Goal: Check status: Check status

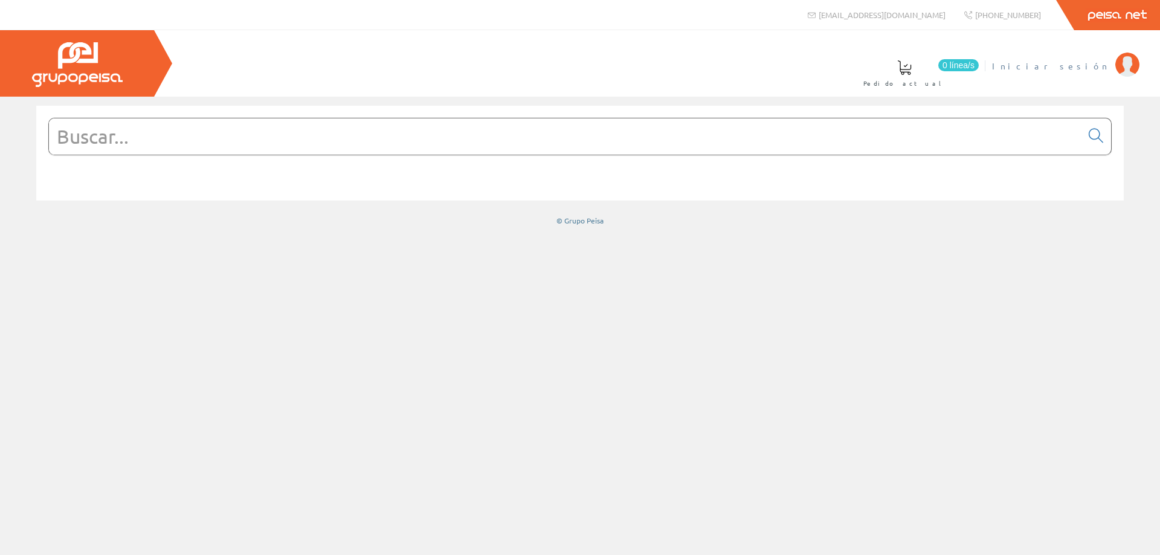
click at [1082, 73] on li "Iniciar sesión" at bounding box center [1065, 73] width 153 height 47
click at [1085, 66] on span "Iniciar sesión" at bounding box center [1050, 66] width 117 height 12
click at [1051, 68] on span "MONSOLAR INGENIERIA SL" at bounding box center [1012, 66] width 196 height 12
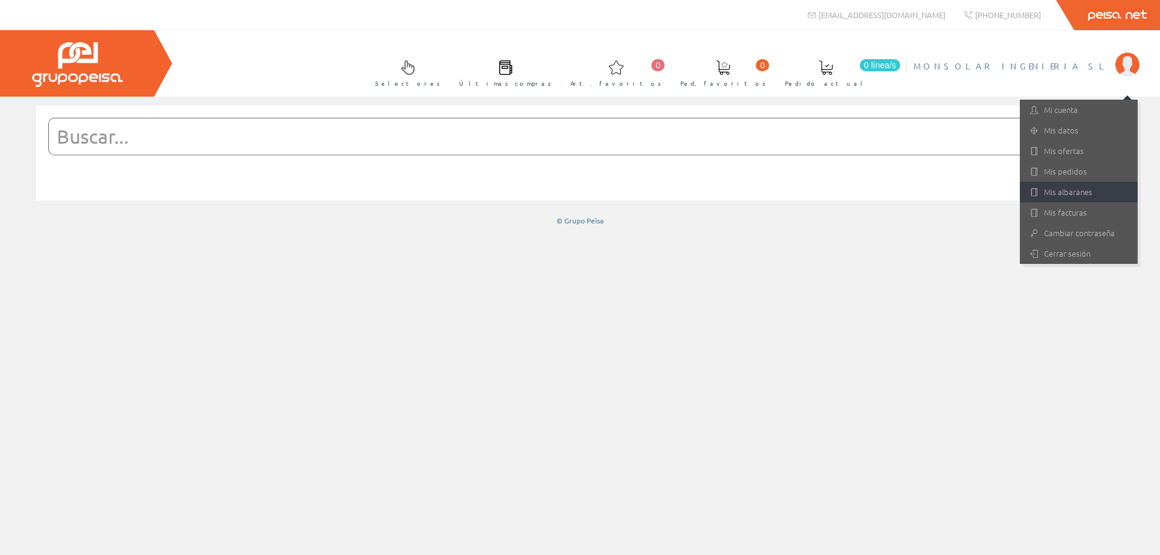
click at [1059, 193] on link "Mis albaranes" at bounding box center [1079, 192] width 118 height 21
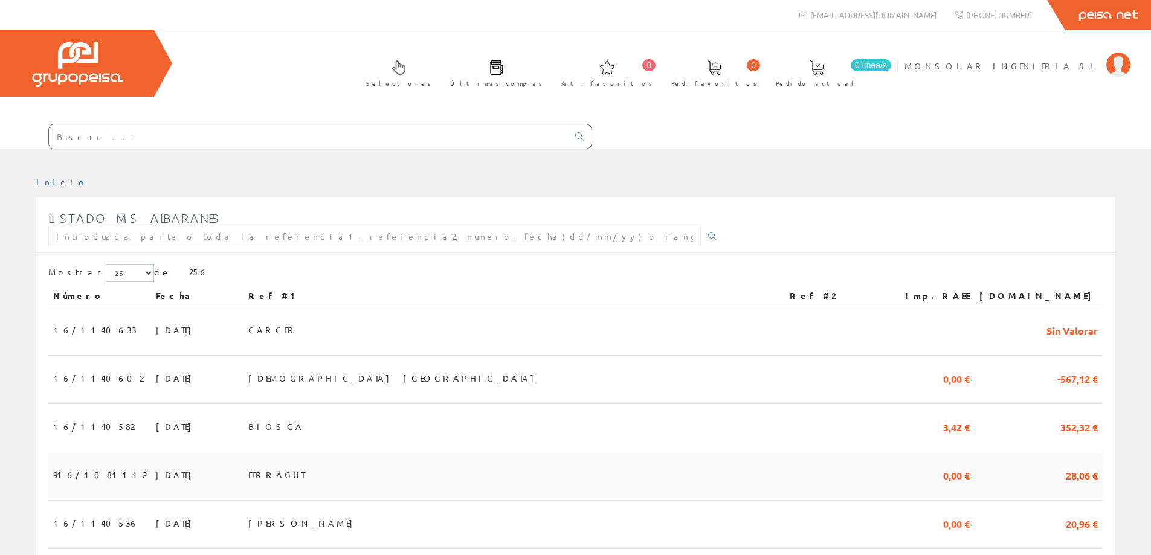
click at [156, 470] on span "13/08/2025" at bounding box center [177, 475] width 42 height 21
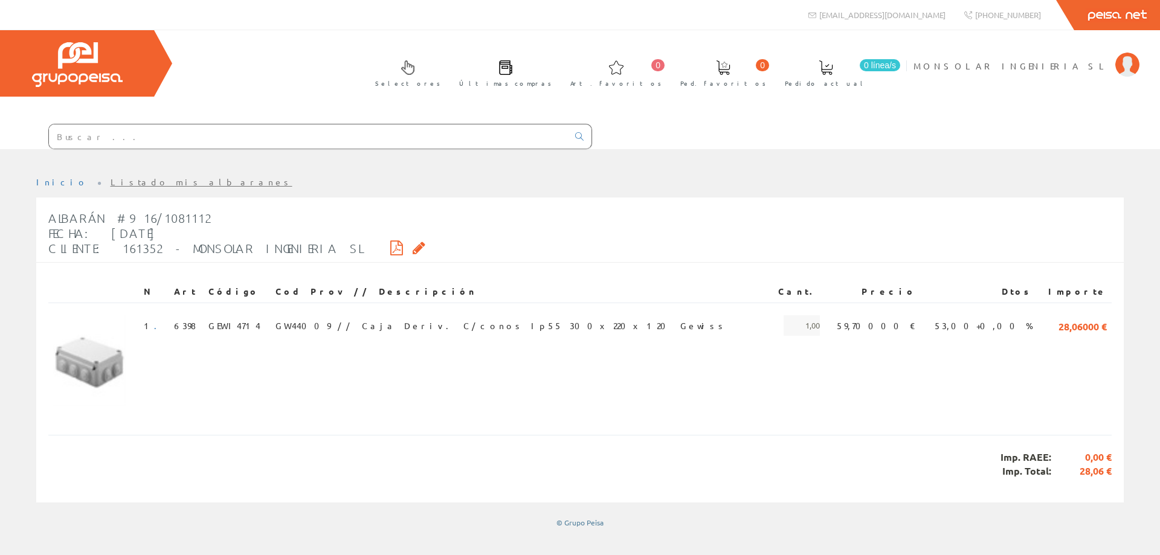
click at [346, 245] on div "Albarán #916/1081112 Fecha: [DATE] Cliente: 161352 - MONSOLAR INGENIERIA SL" at bounding box center [236, 233] width 377 height 57
click at [390, 245] on icon at bounding box center [396, 248] width 13 height 8
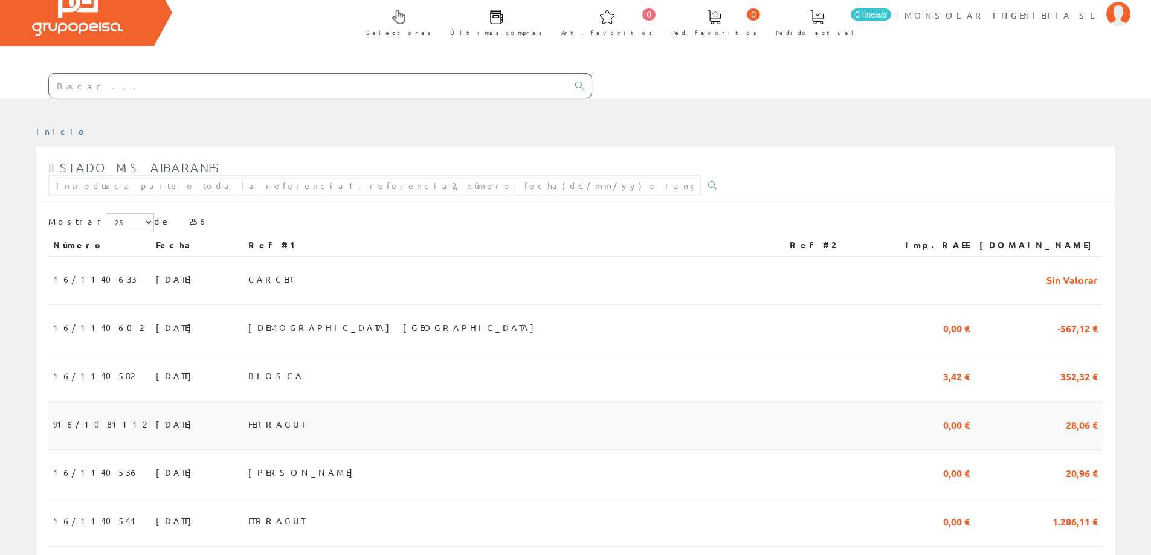
scroll to position [121, 0]
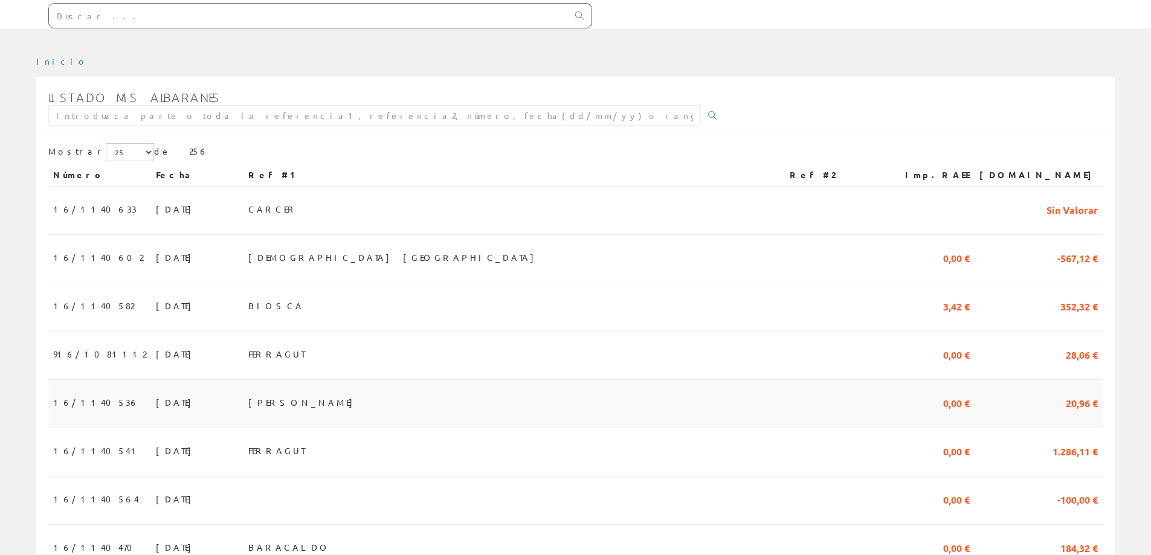
click at [156, 404] on span "[DATE]" at bounding box center [177, 402] width 42 height 21
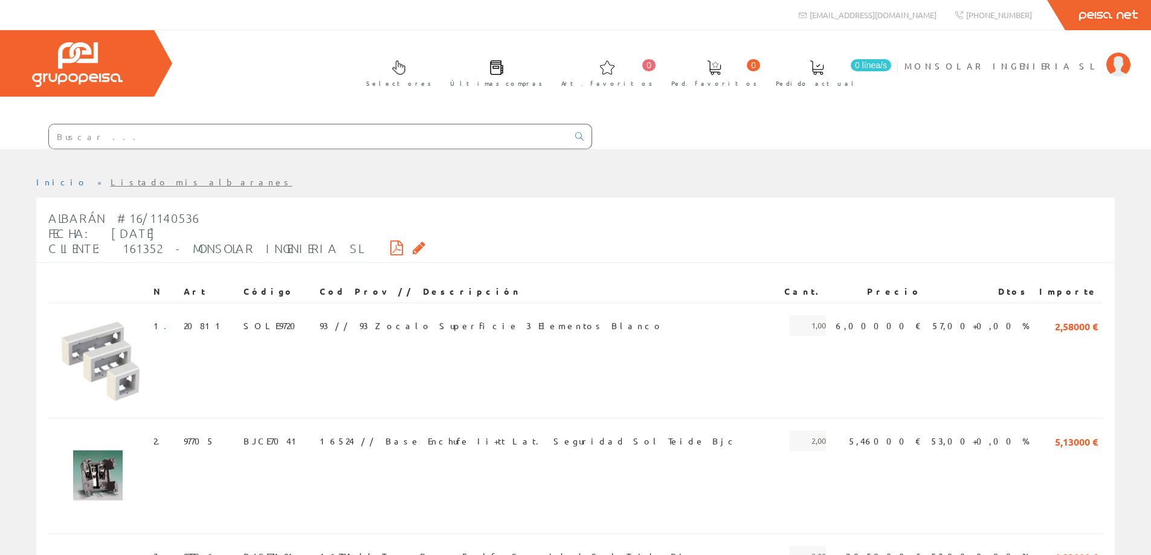
click at [390, 244] on icon at bounding box center [396, 248] width 13 height 8
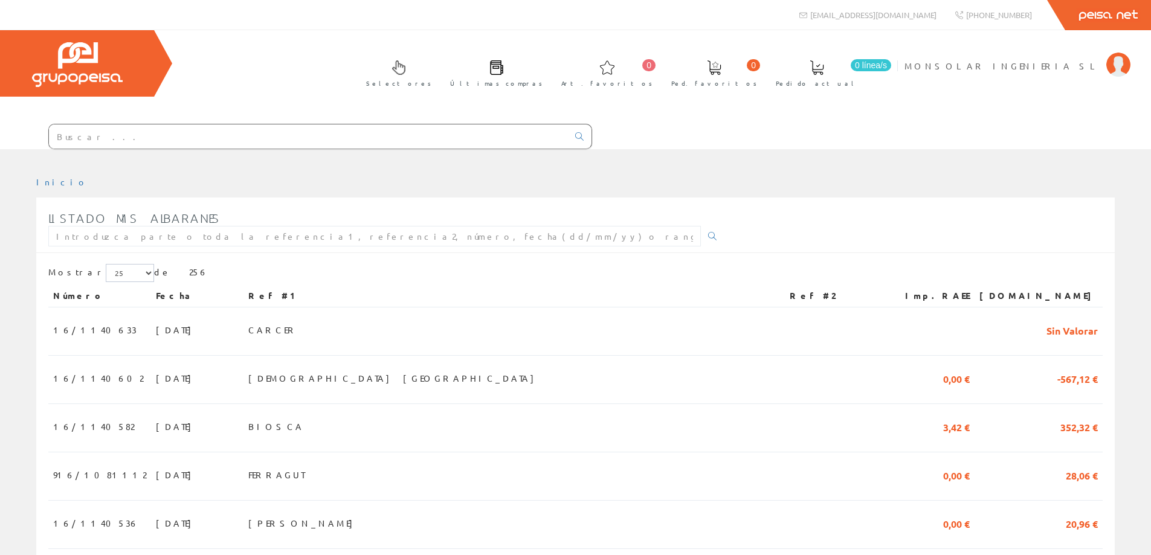
scroll to position [121, 0]
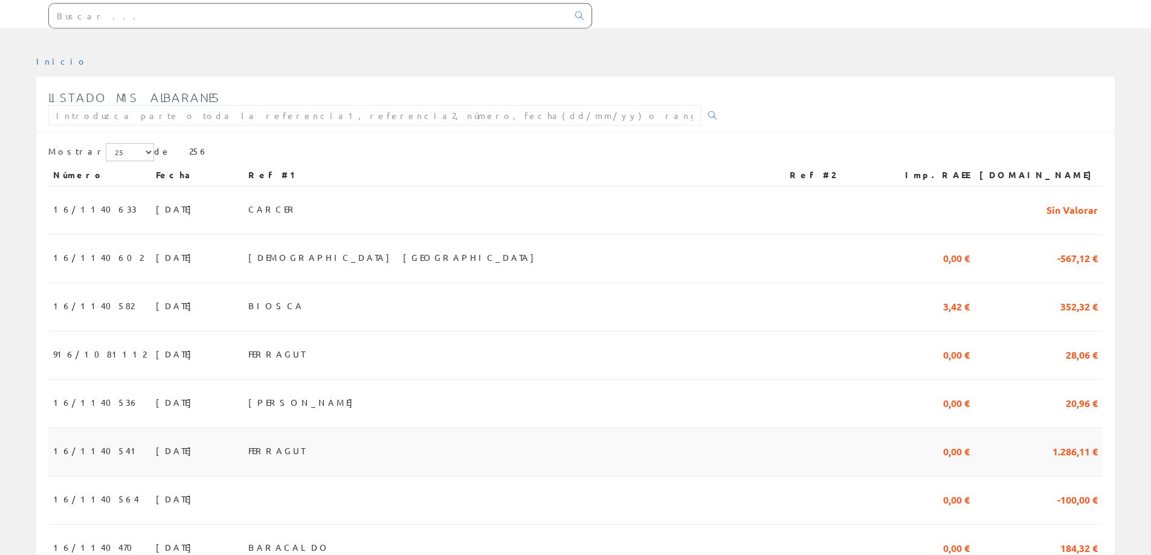
click at [305, 451] on span "FERRAGUT" at bounding box center [276, 450] width 56 height 21
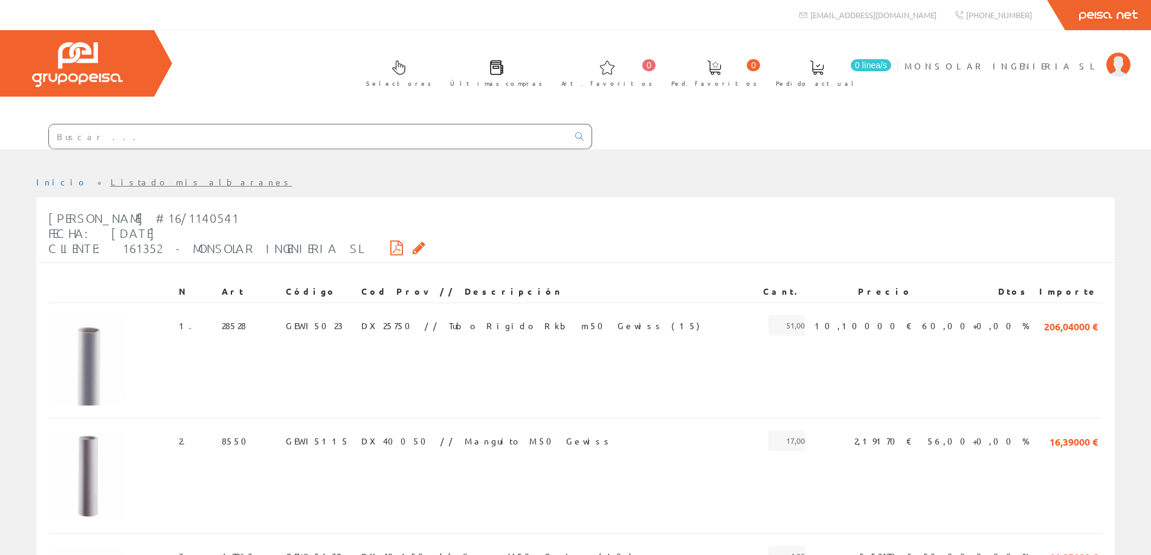
click at [390, 245] on icon at bounding box center [396, 248] width 13 height 8
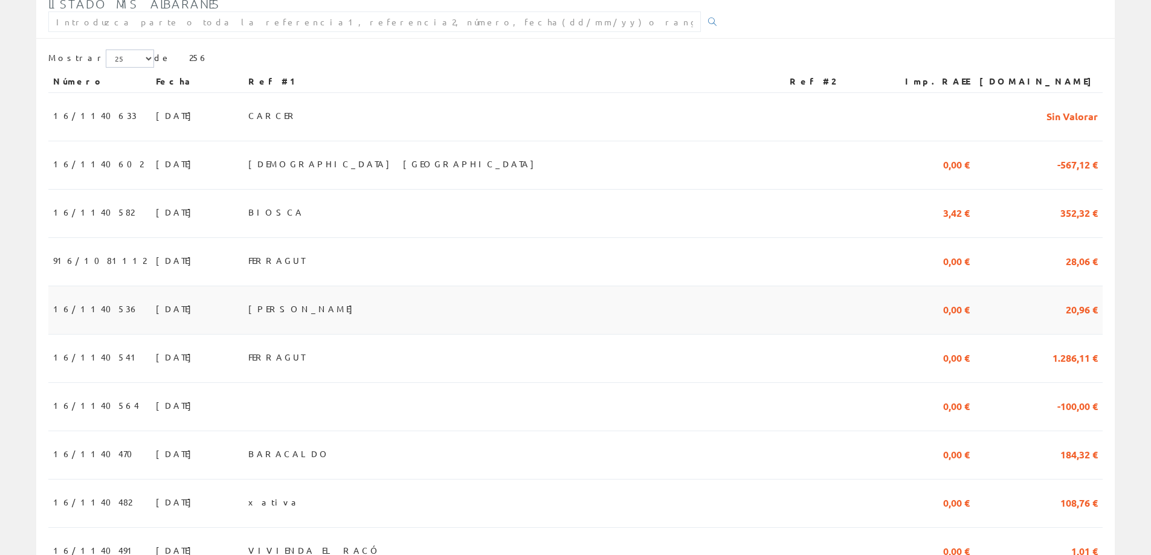
scroll to position [242, 0]
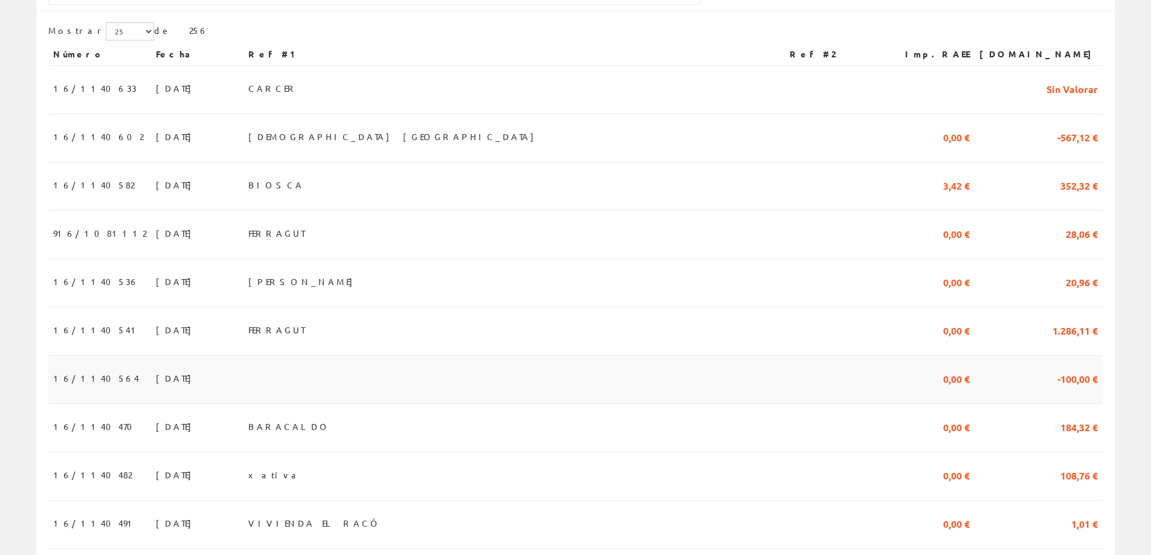
click at [156, 378] on span "12/08/2025" at bounding box center [177, 378] width 42 height 21
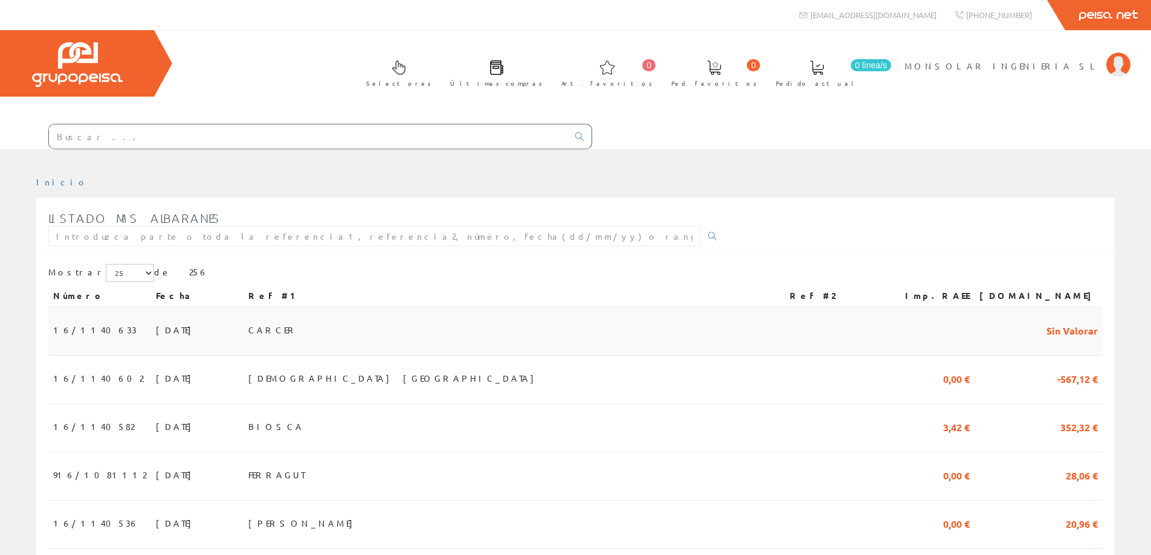
click at [156, 327] on span "18/08/2025" at bounding box center [177, 330] width 42 height 21
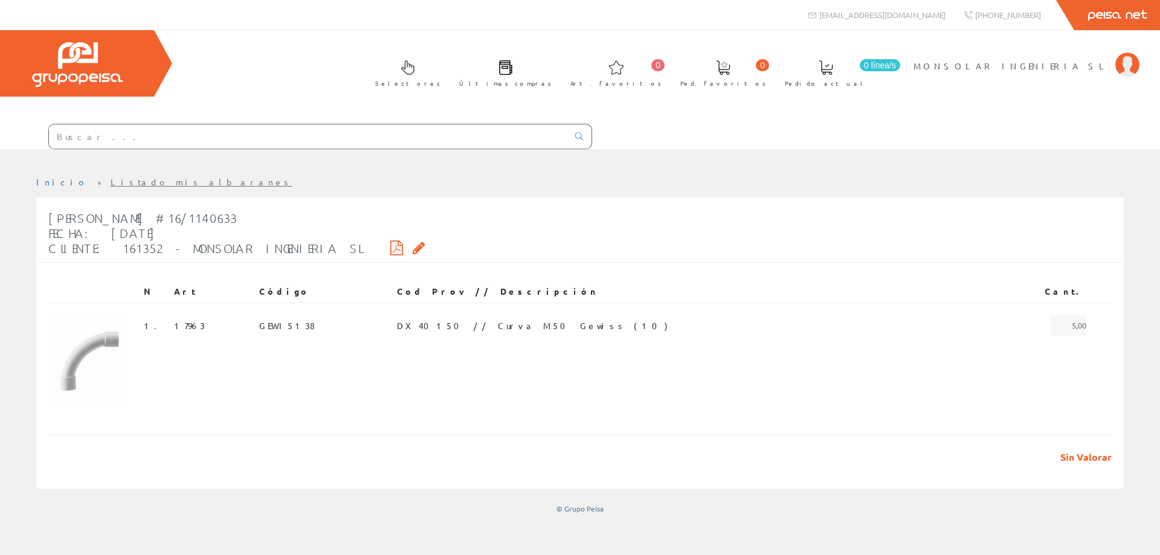
click at [390, 245] on icon at bounding box center [396, 248] width 13 height 8
